Goal: Task Accomplishment & Management: Manage account settings

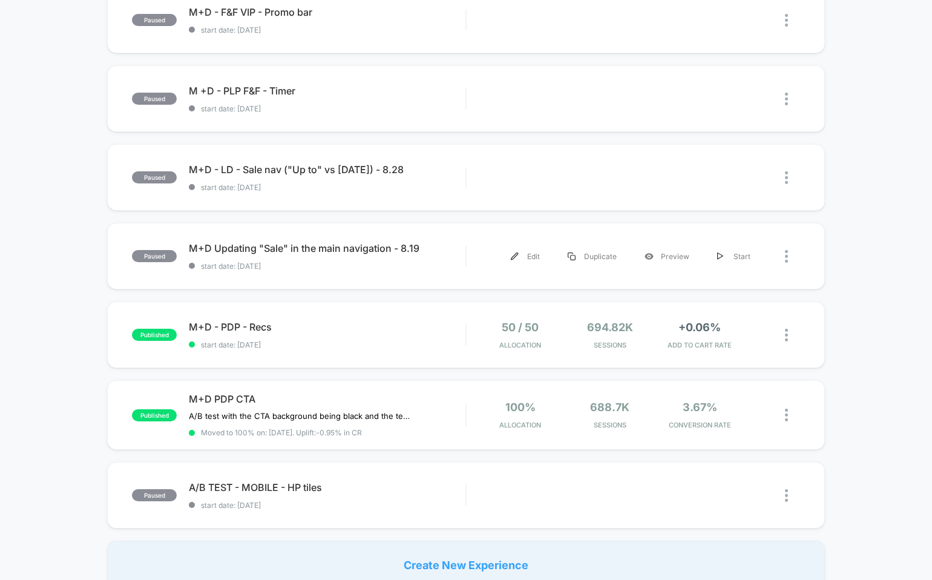
scroll to position [794, 0]
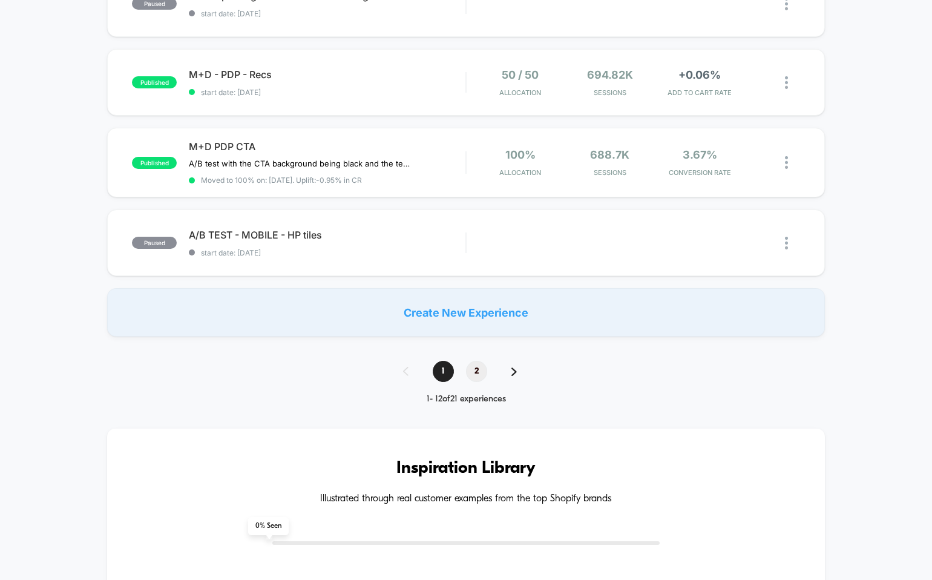
click at [479, 369] on span "2" at bounding box center [476, 371] width 21 height 21
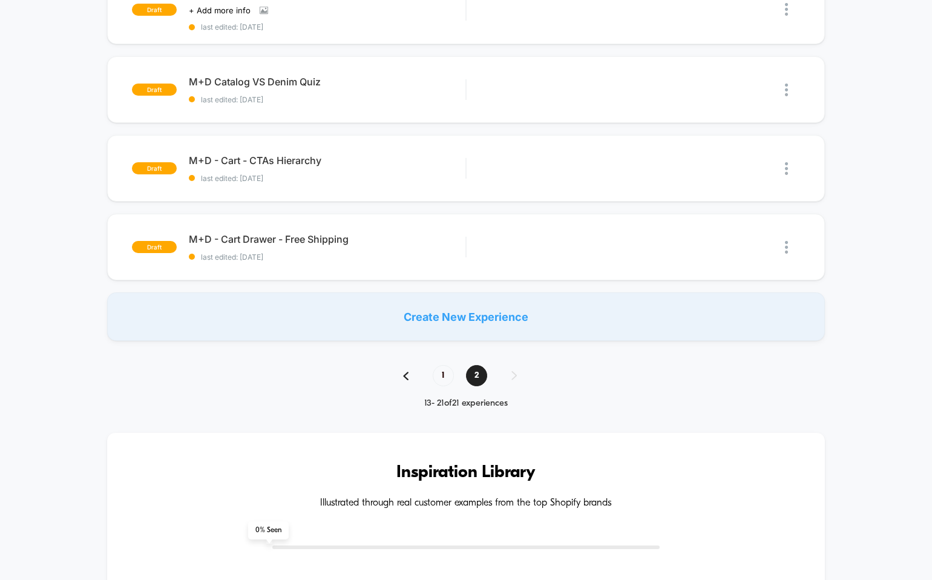
scroll to position [569, 0]
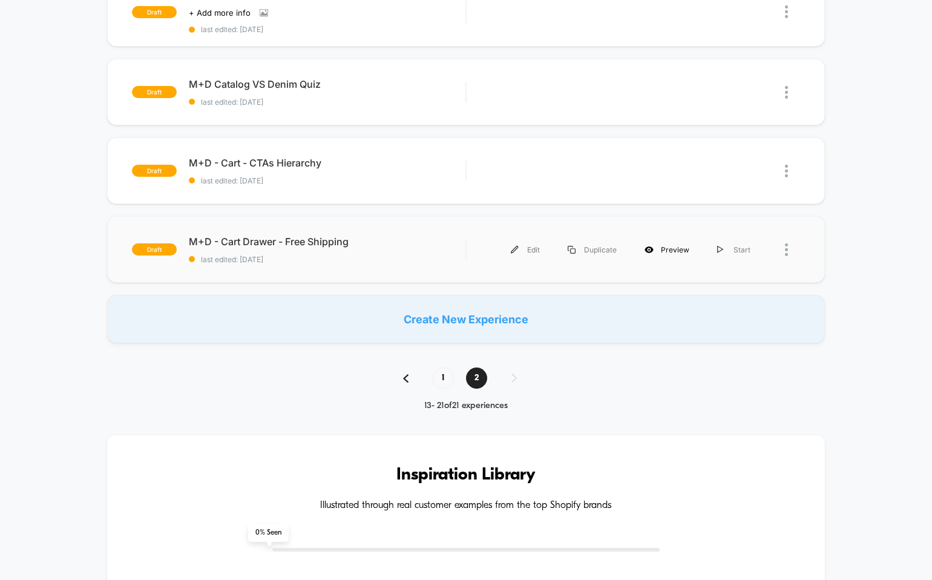
click at [667, 243] on div "Preview" at bounding box center [666, 249] width 73 height 27
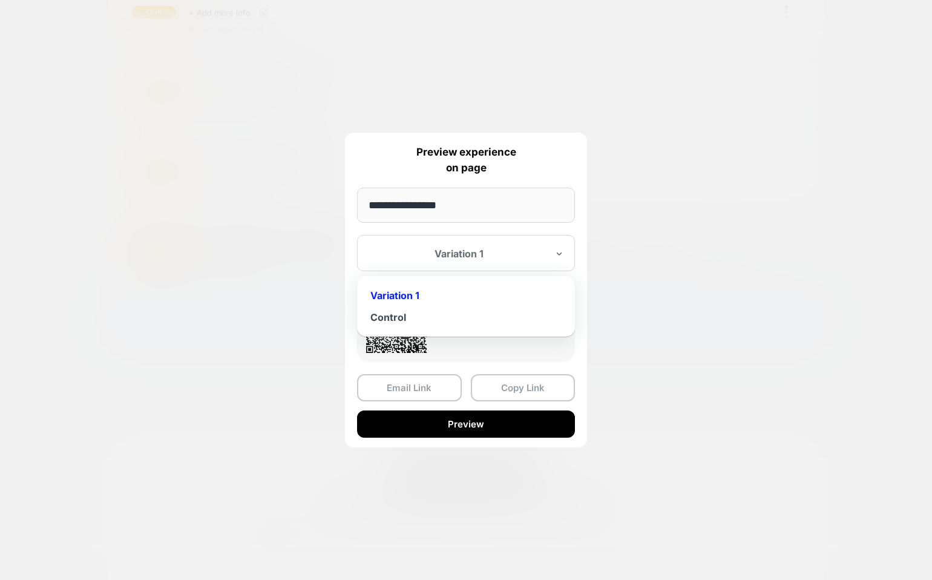
click at [457, 263] on div "Variation 1" at bounding box center [466, 253] width 218 height 36
click at [444, 327] on div "Control" at bounding box center [466, 317] width 206 height 22
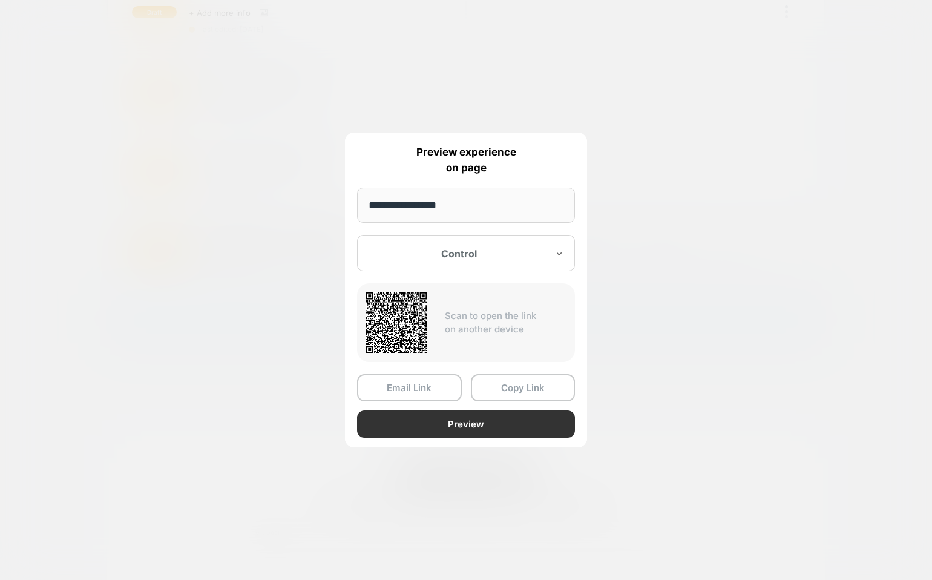
click at [445, 429] on button "Preview" at bounding box center [466, 423] width 218 height 27
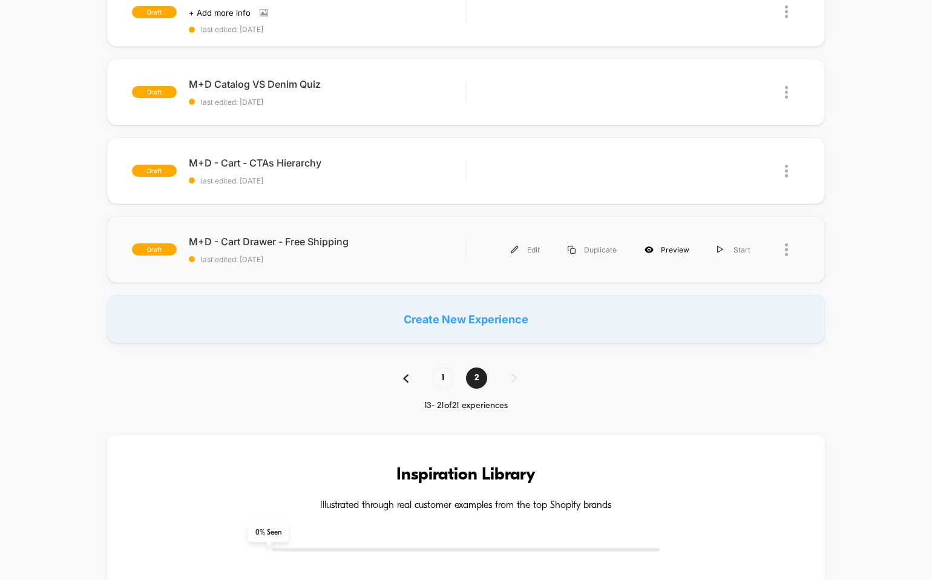
click at [664, 246] on div "Preview" at bounding box center [666, 249] width 73 height 27
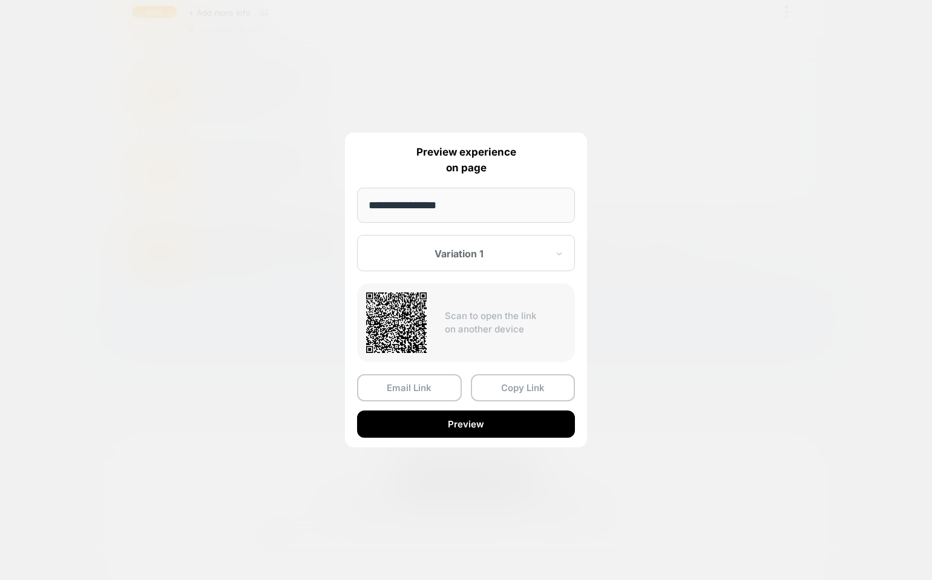
click at [477, 266] on div "Variation 1" at bounding box center [466, 253] width 218 height 36
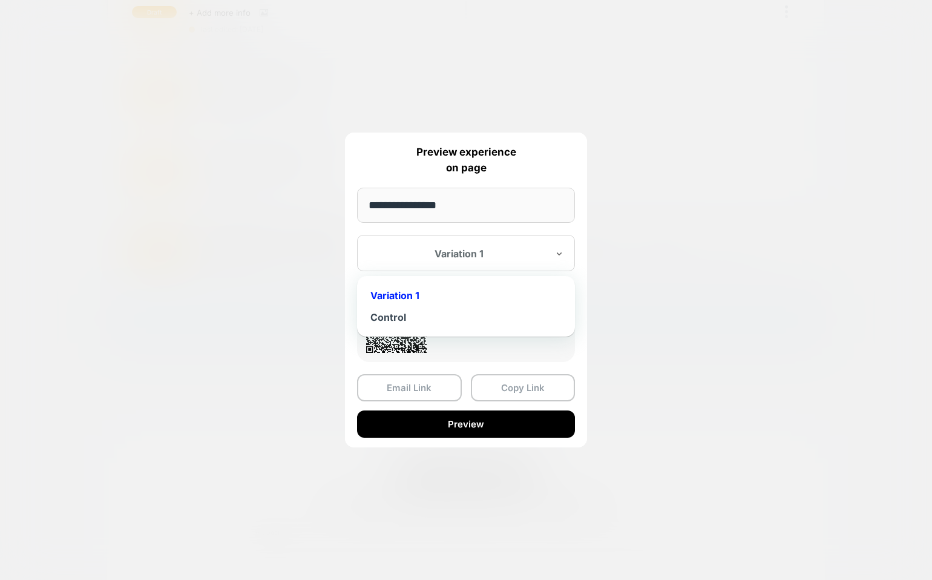
click at [469, 297] on div "Variation 1" at bounding box center [466, 295] width 206 height 22
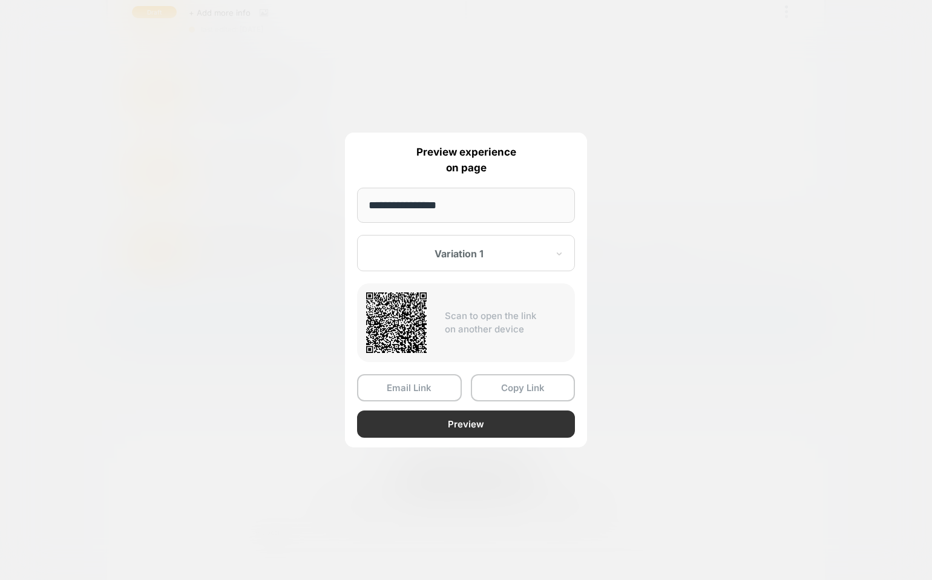
click at [470, 423] on button "Preview" at bounding box center [466, 423] width 218 height 27
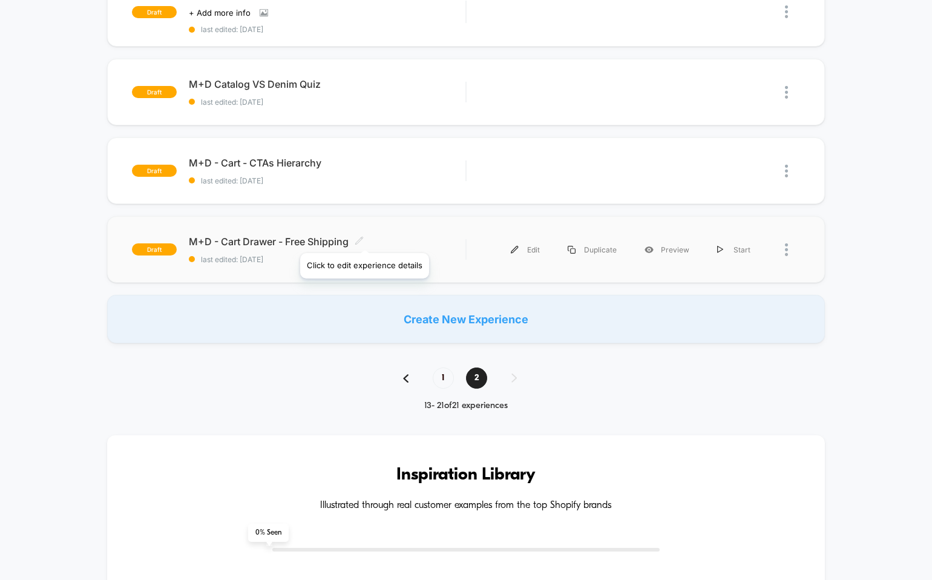
click at [364, 238] on icon at bounding box center [359, 240] width 9 height 9
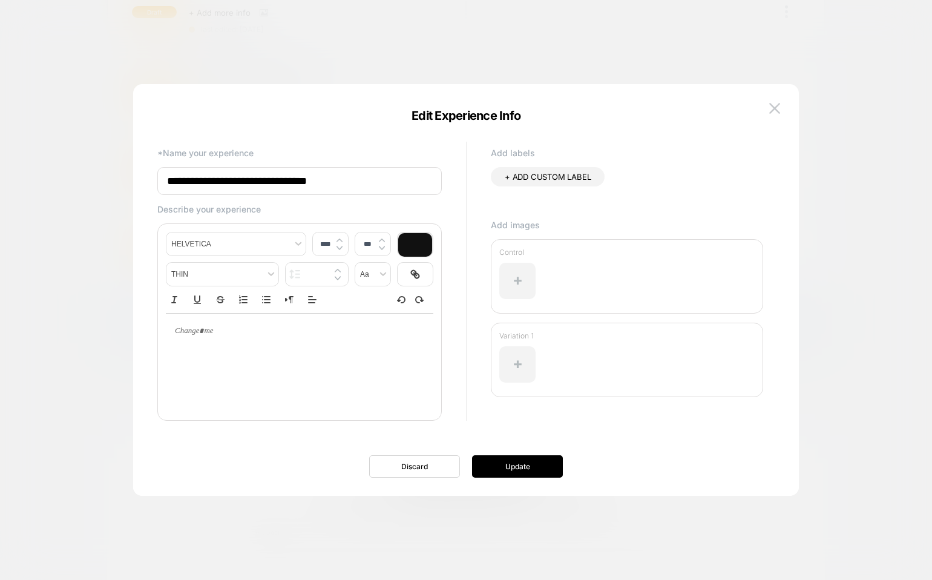
click at [273, 185] on input "**********" at bounding box center [299, 181] width 284 height 28
type input "**********"
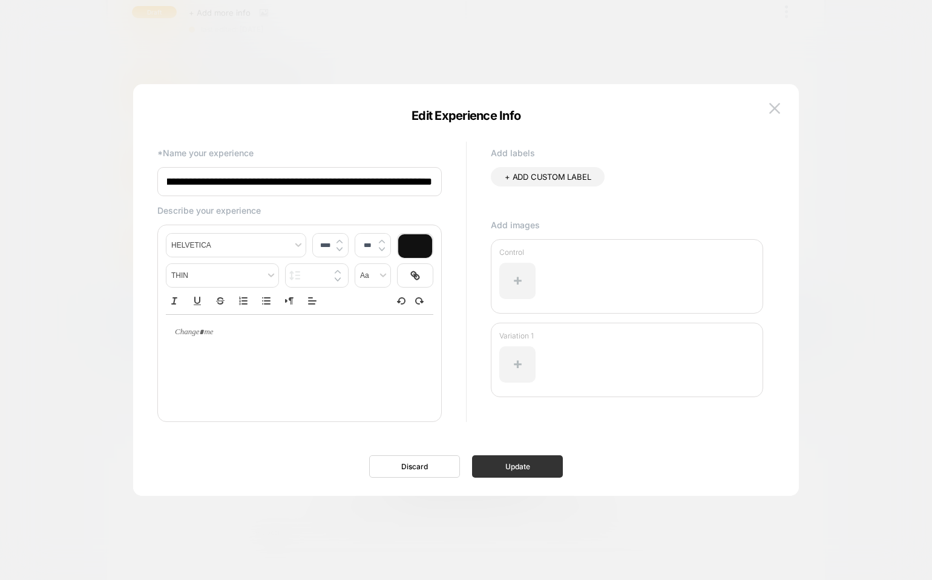
scroll to position [0, 0]
click at [517, 468] on button "Update" at bounding box center [517, 466] width 91 height 22
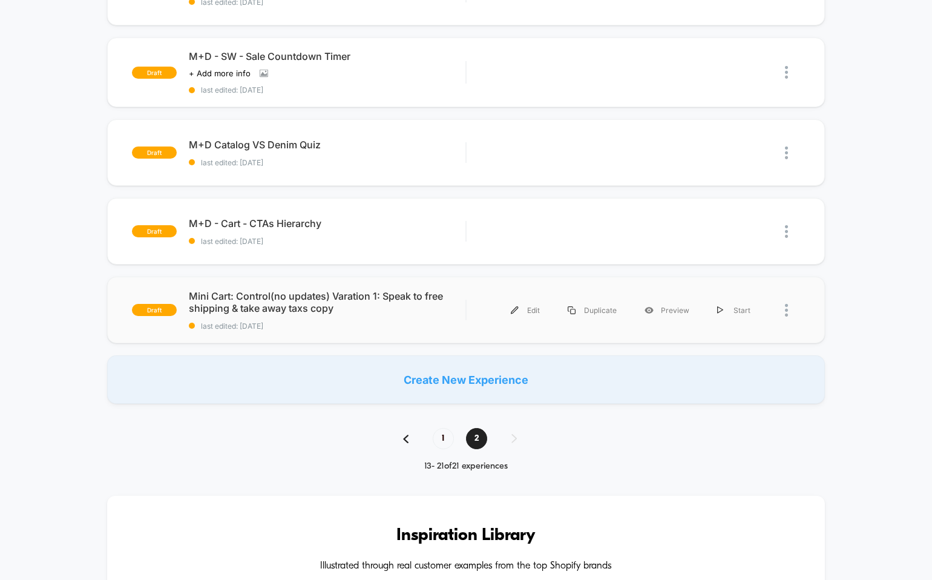
scroll to position [506, 0]
